Goal: Check status: Check status

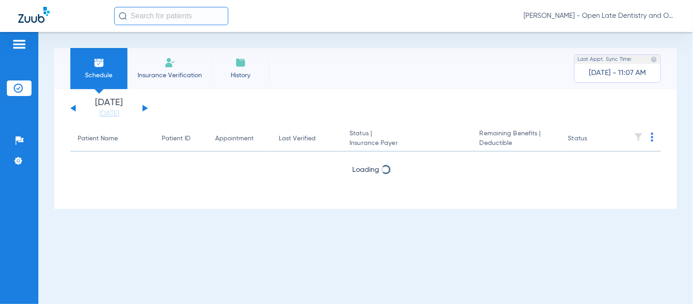
click at [195, 15] on input "text" at bounding box center [171, 16] width 114 height 18
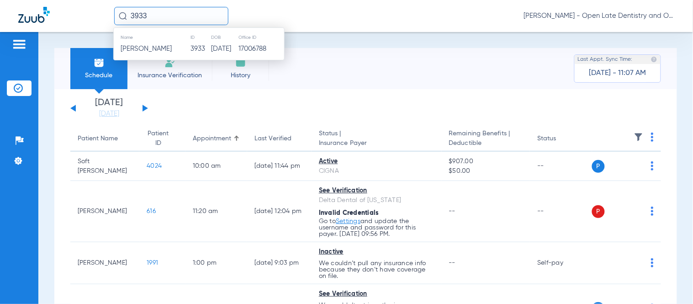
drag, startPoint x: 159, startPoint y: 16, endPoint x: 121, endPoint y: 11, distance: 38.2
click at [121, 11] on input "3933" at bounding box center [171, 16] width 114 height 18
type input "3993"
click at [148, 49] on span "Ryan Robson" at bounding box center [146, 48] width 51 height 7
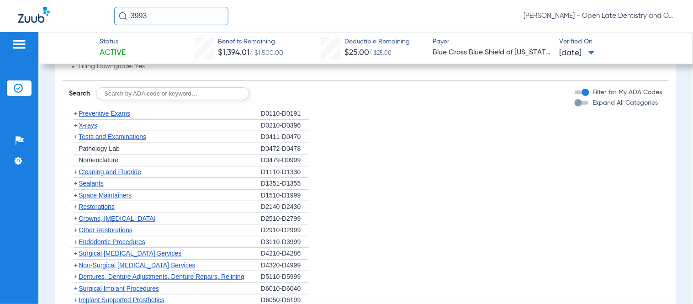
scroll to position [558, 0]
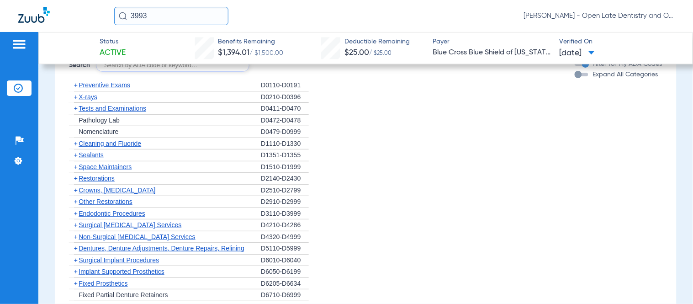
click at [76, 100] on span "+" at bounding box center [76, 96] width 4 height 7
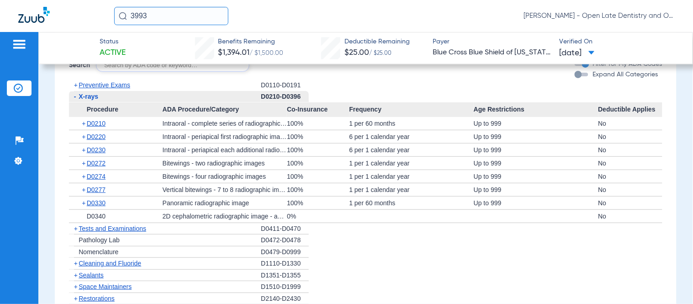
click at [85, 209] on span "+" at bounding box center [84, 202] width 5 height 13
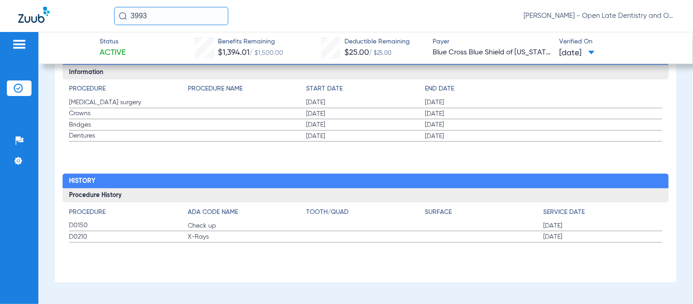
scroll to position [1097, 0]
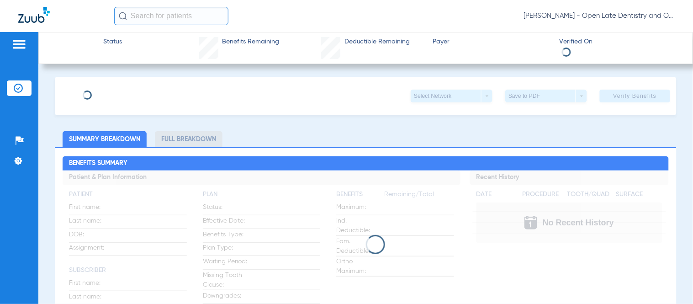
click at [524, 46] on span "Payer" at bounding box center [492, 42] width 119 height 10
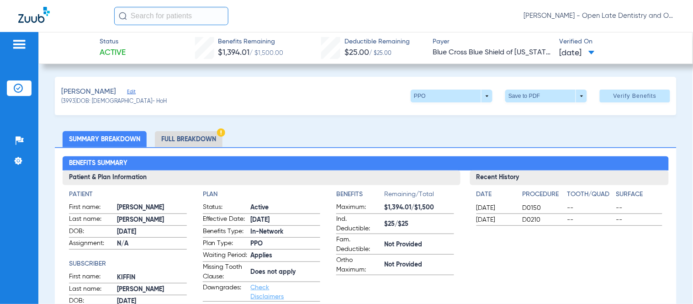
click at [127, 90] on span "Edit" at bounding box center [131, 93] width 8 height 9
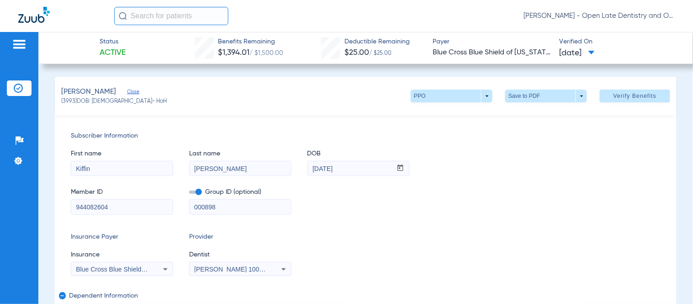
drag, startPoint x: 117, startPoint y: 204, endPoint x: 39, endPoint y: 204, distance: 78.1
drag, startPoint x: 353, startPoint y: 166, endPoint x: 234, endPoint y: 168, distance: 118.3
click at [235, 168] on div "First name [PERSON_NAME] Last name [PERSON_NAME] mm / dd / yyyy [DATE]" at bounding box center [366, 158] width 590 height 35
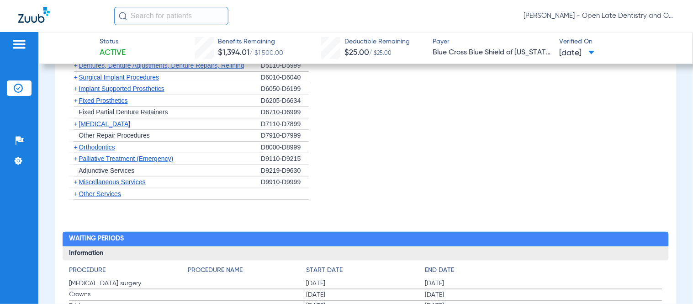
scroll to position [1206, 0]
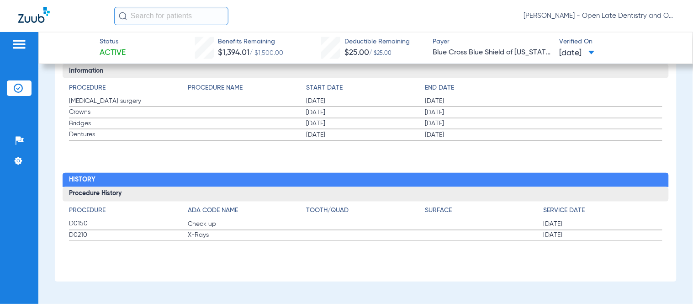
click at [203, 235] on span "X-Rays" at bounding box center [247, 235] width 119 height 9
click at [470, 224] on label "D0150 Check up [DATE]" at bounding box center [365, 224] width 593 height 11
click at [465, 234] on label "D0210 X-Rays [DATE]" at bounding box center [365, 235] width 593 height 11
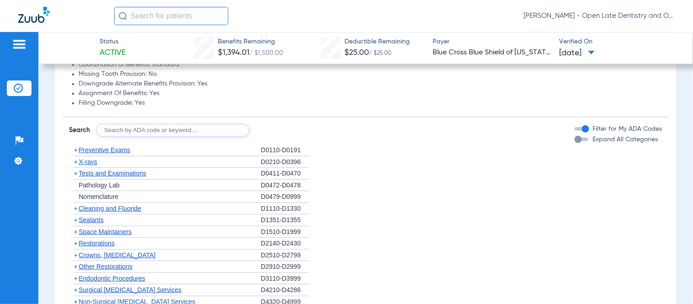
scroll to position [749, 0]
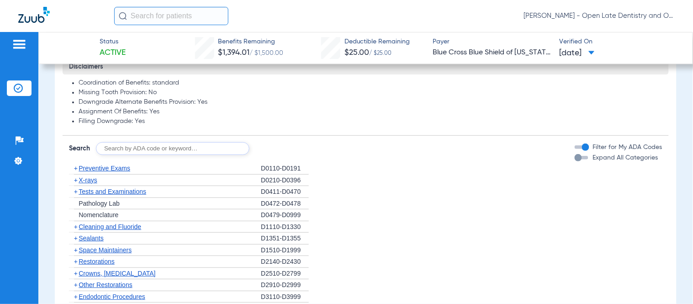
click at [77, 184] on span "+" at bounding box center [76, 179] width 4 height 7
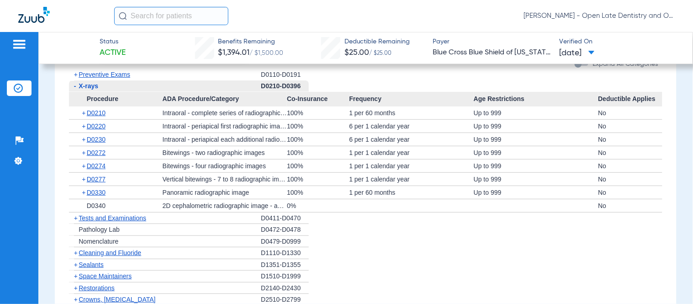
scroll to position [850, 0]
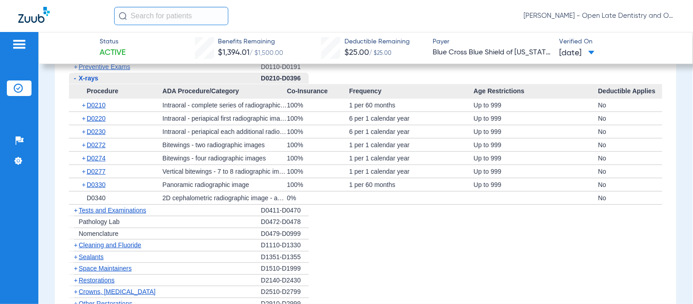
click at [84, 111] on span "+" at bounding box center [84, 105] width 5 height 13
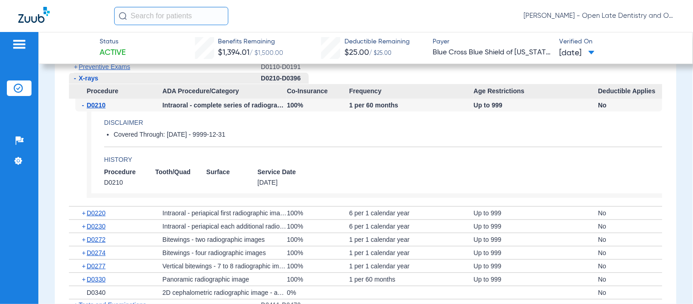
click at [84, 111] on span "-" at bounding box center [84, 105] width 5 height 13
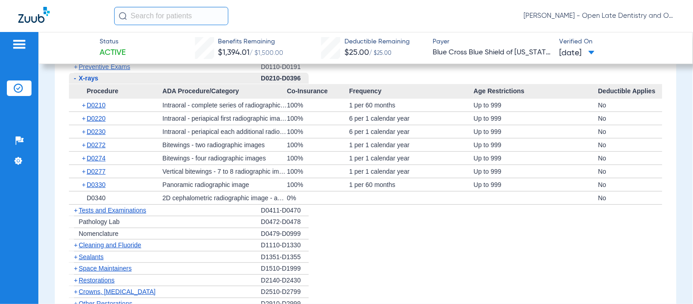
click at [84, 191] on span "+" at bounding box center [84, 184] width 5 height 13
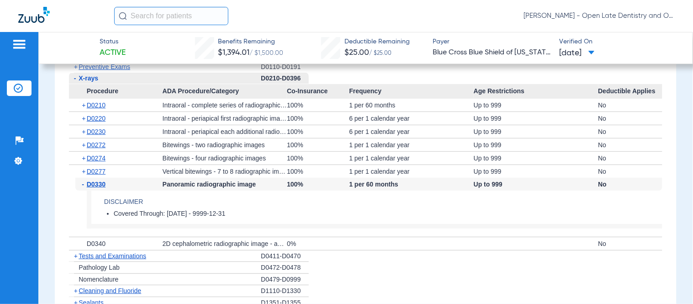
click at [84, 190] on span "-" at bounding box center [84, 184] width 5 height 13
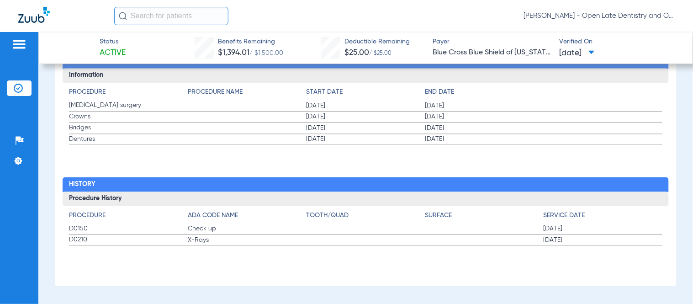
scroll to position [1326, 0]
